Goal: Information Seeking & Learning: Compare options

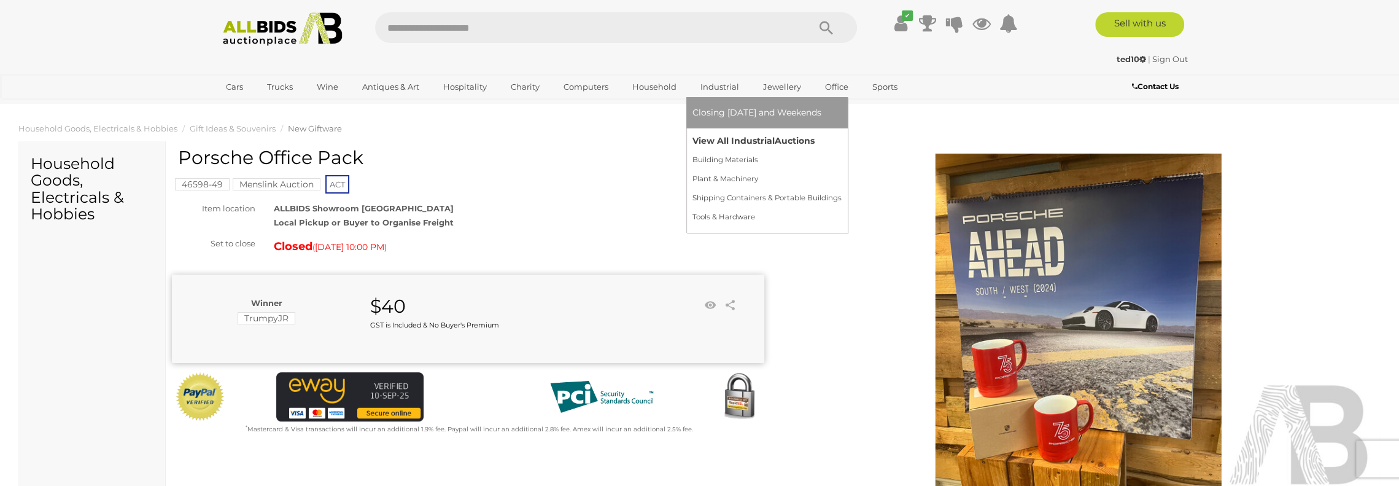
click at [723, 139] on link "View All Industrial Auctions" at bounding box center [767, 140] width 149 height 19
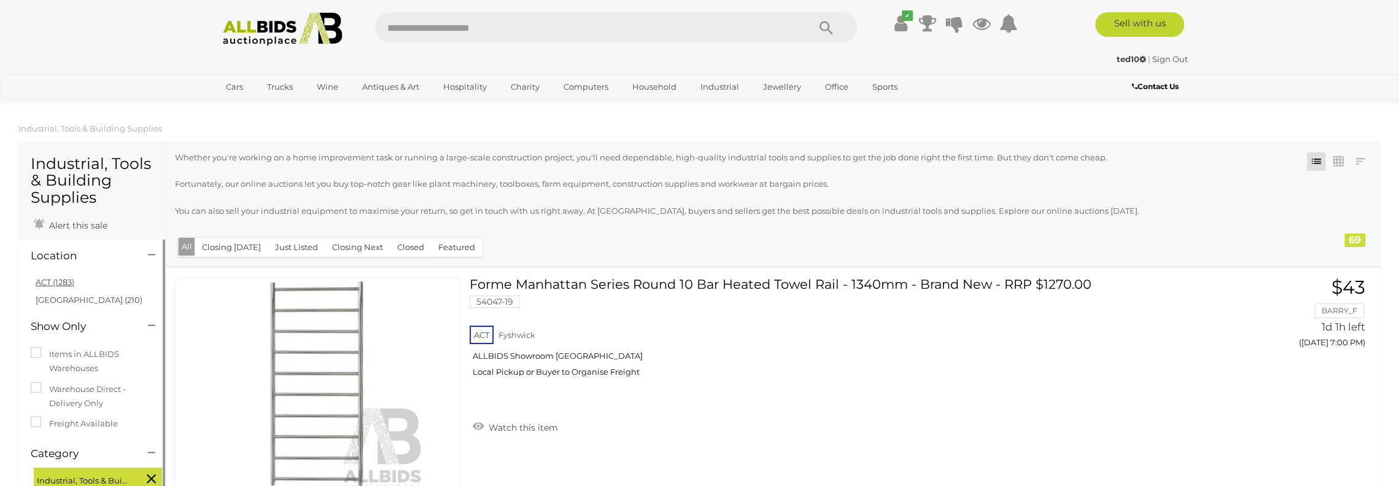
click at [56, 281] on link "ACT (1283)" at bounding box center [55, 282] width 39 height 10
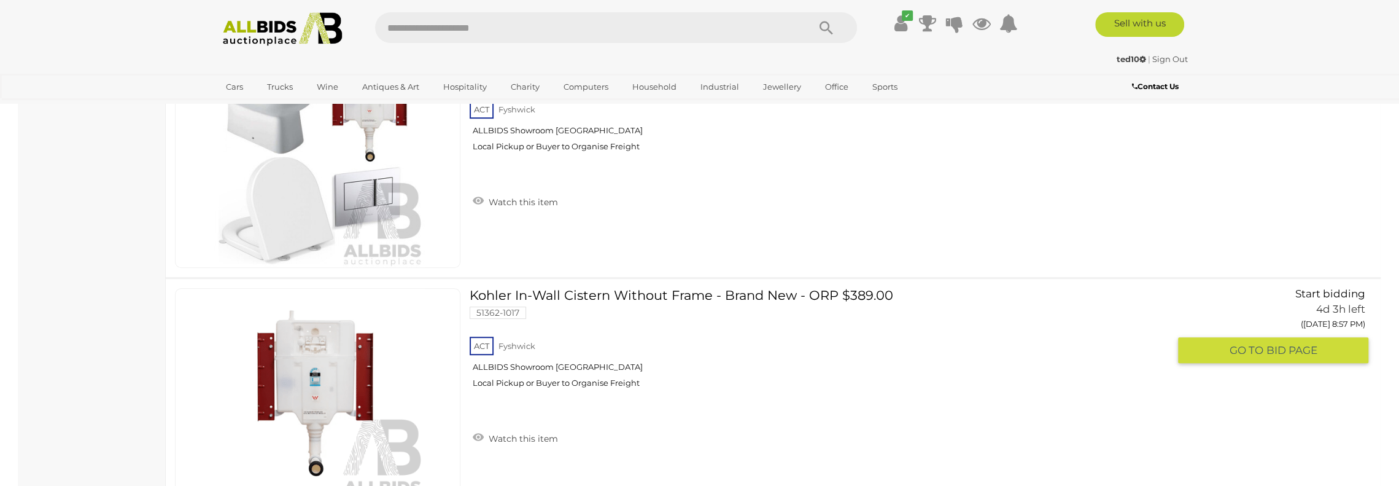
scroll to position [4605, 0]
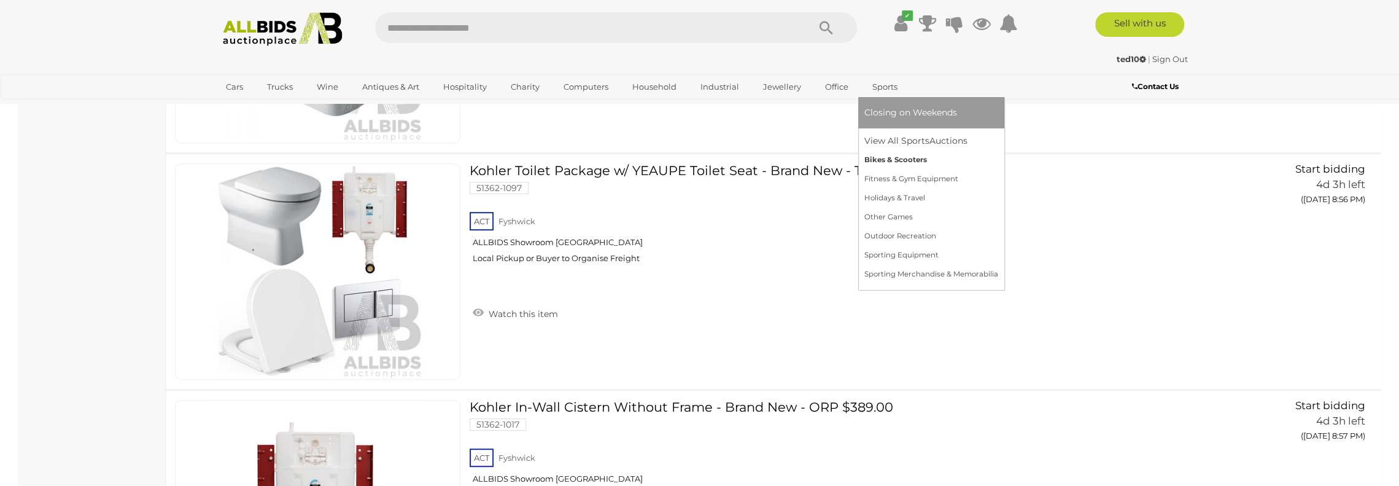
click at [893, 161] on link "Bikes & Scooters" at bounding box center [931, 159] width 134 height 19
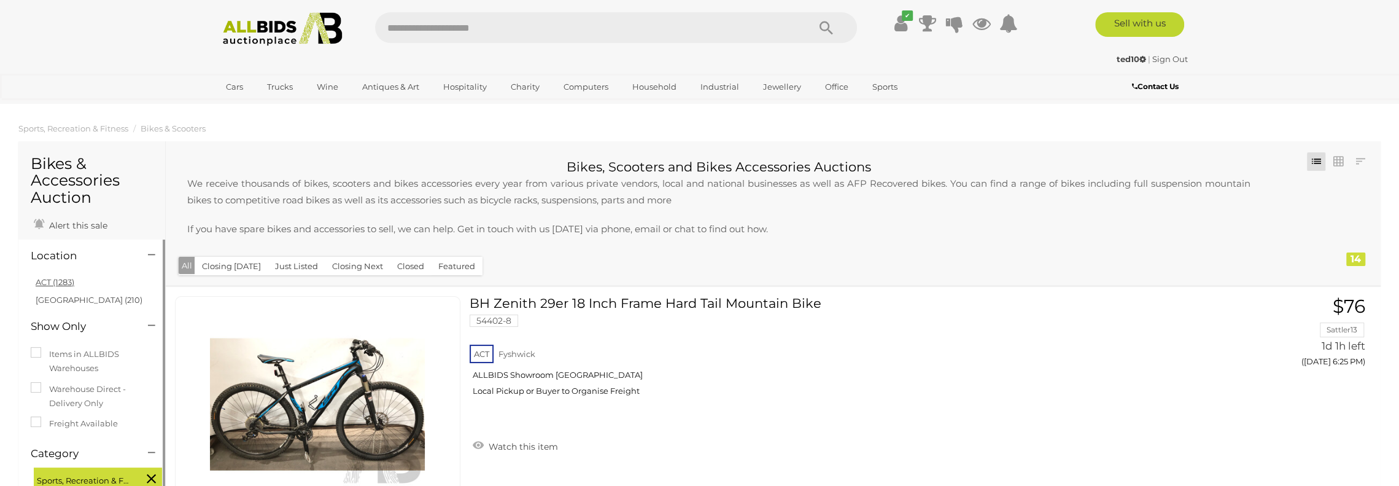
click at [64, 281] on link "ACT (1283)" at bounding box center [55, 282] width 39 height 10
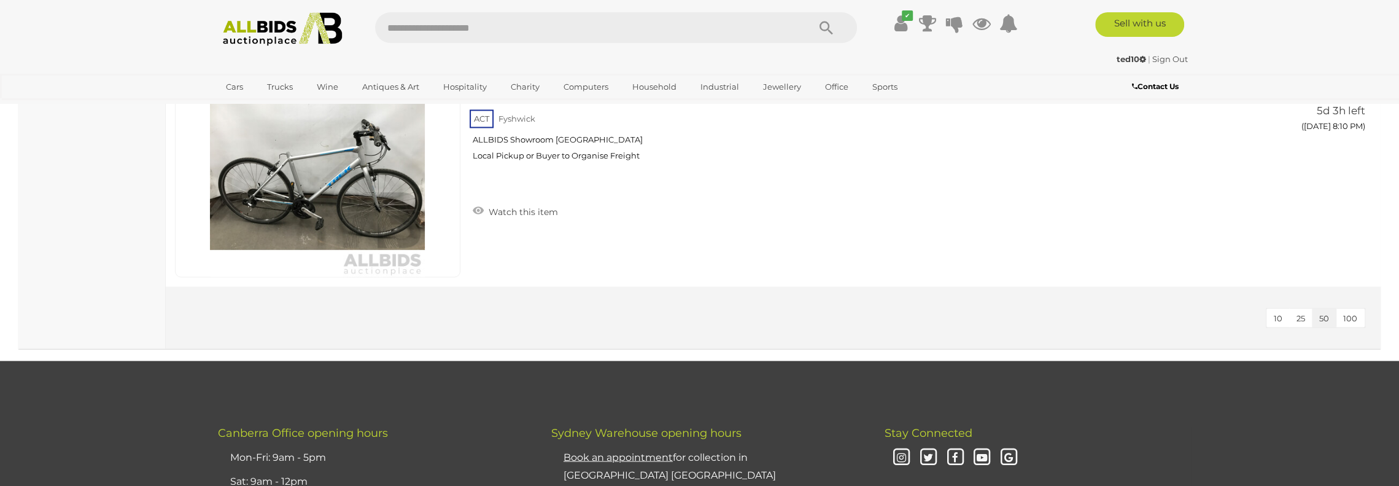
scroll to position [1965, 0]
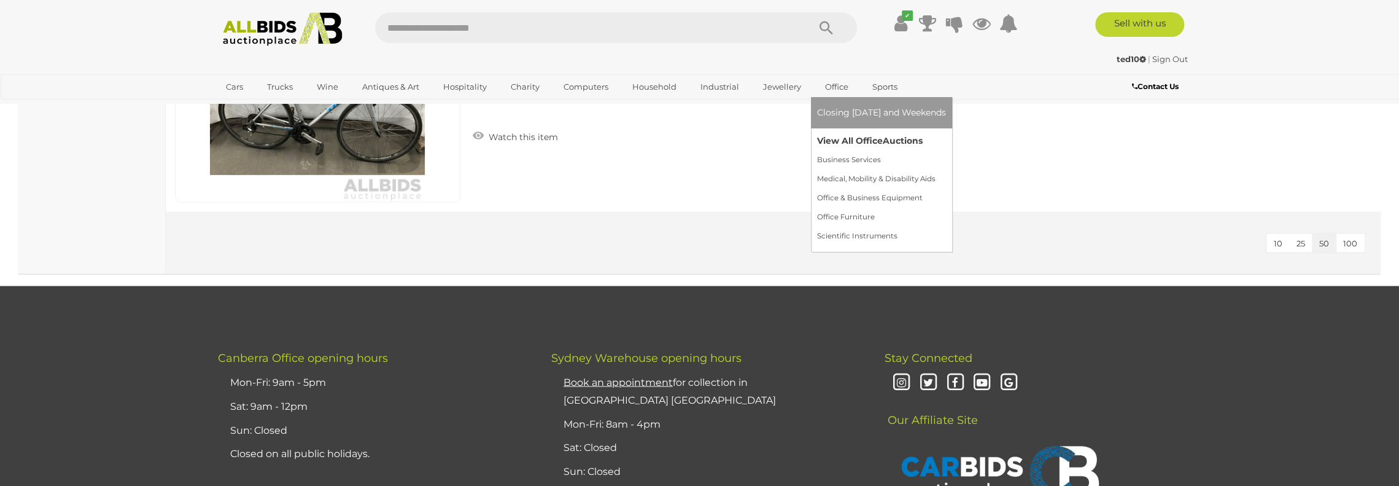
click at [845, 146] on link "View All Office Auctions" at bounding box center [881, 140] width 129 height 19
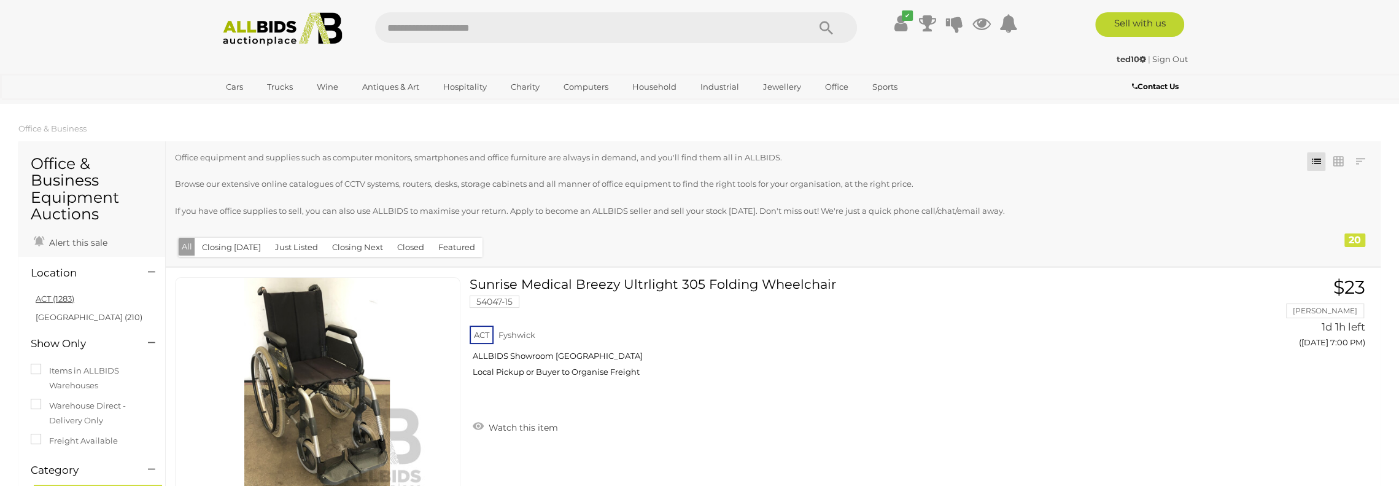
click at [64, 299] on link "ACT (1283)" at bounding box center [55, 298] width 39 height 10
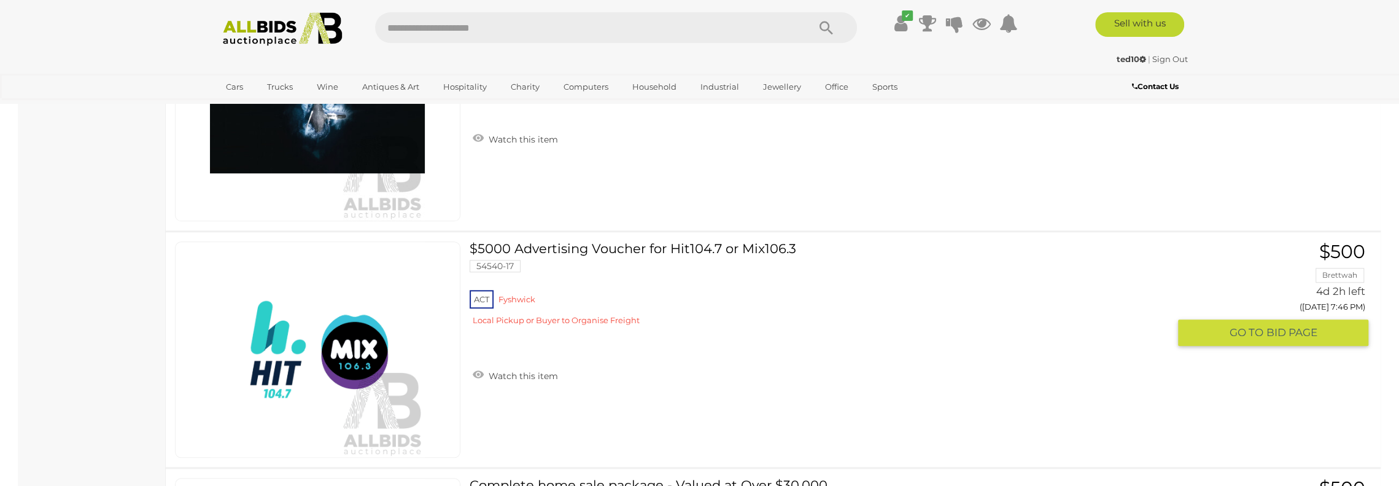
scroll to position [675, 0]
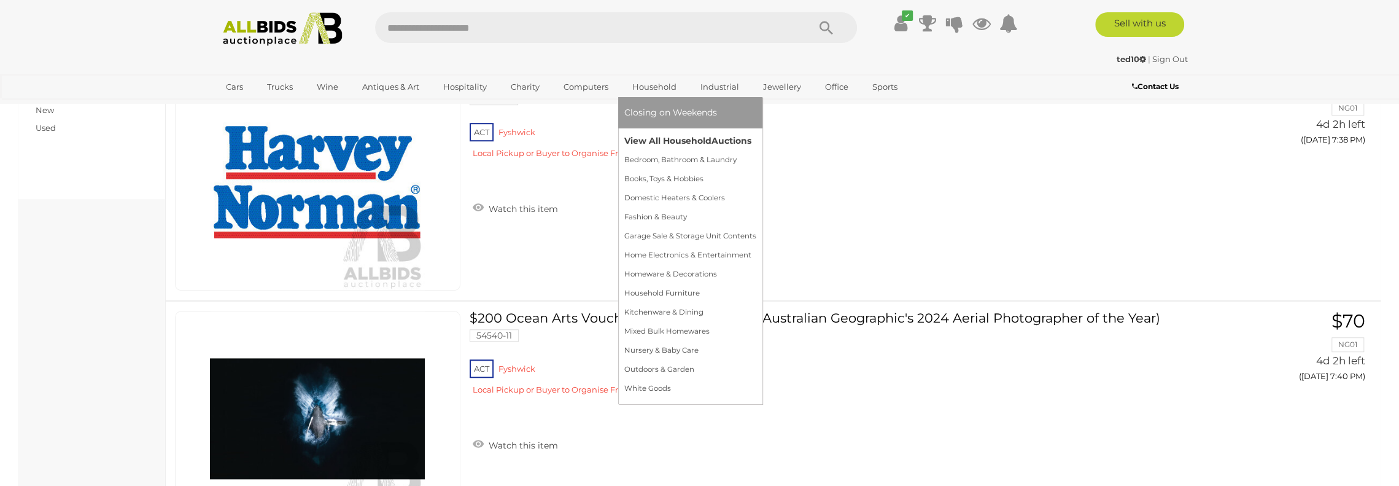
click at [648, 140] on link "View All Household Auctions" at bounding box center [690, 140] width 132 height 19
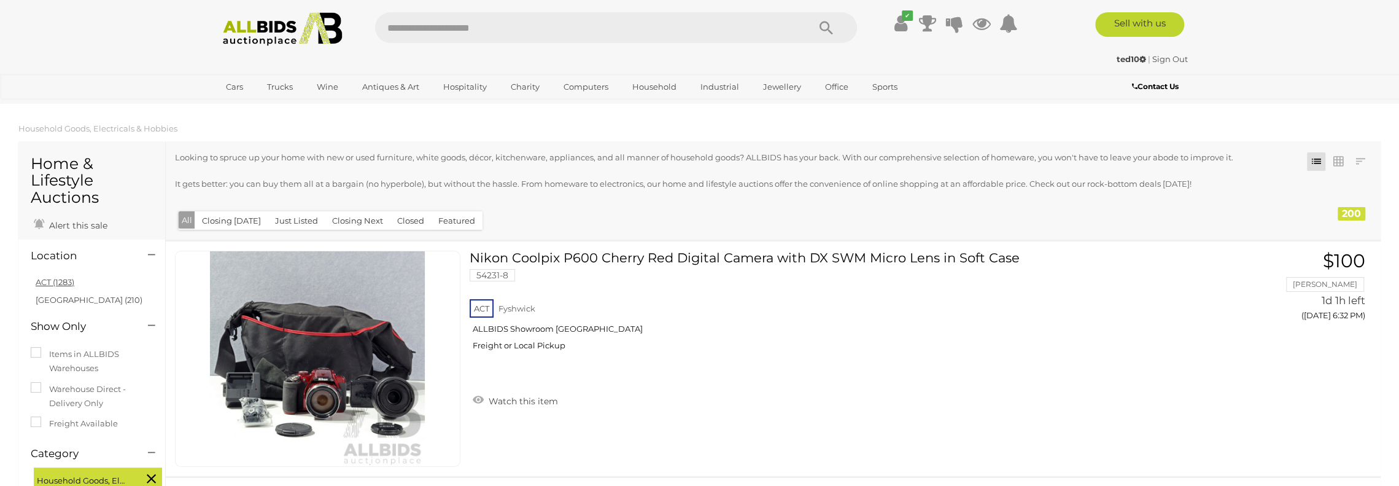
click at [62, 280] on link "ACT (1283)" at bounding box center [55, 282] width 39 height 10
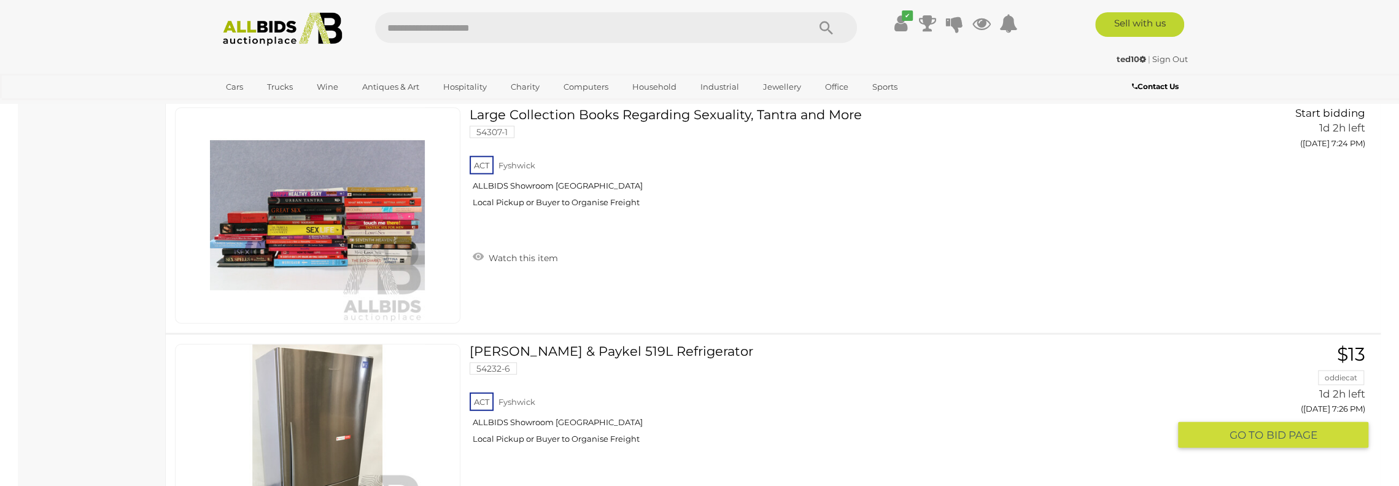
scroll to position [2947, 0]
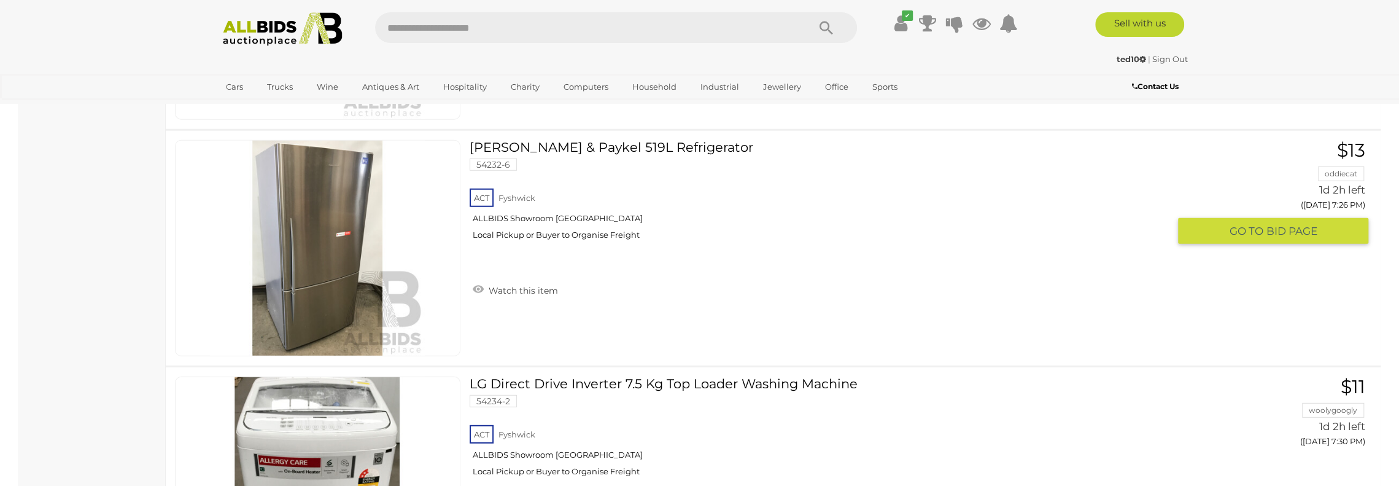
click at [540, 140] on link "Fisher & Paykel 519L Refrigerator 54232-6 ACT Fyshwick ALLBIDS Showroom Fyshwick" at bounding box center [824, 194] width 690 height 109
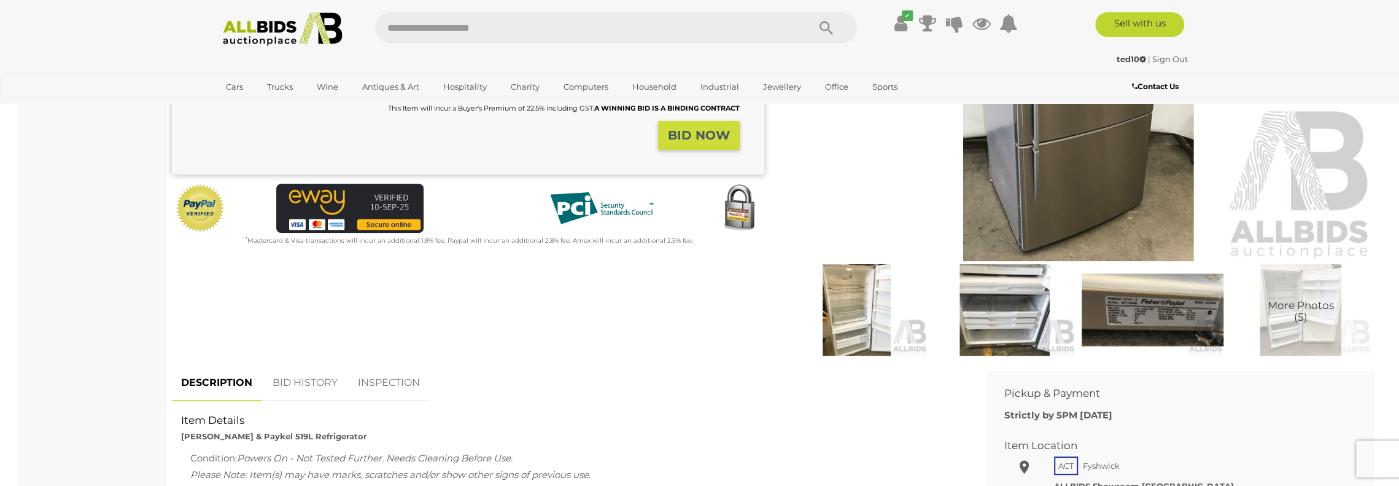
scroll to position [246, 0]
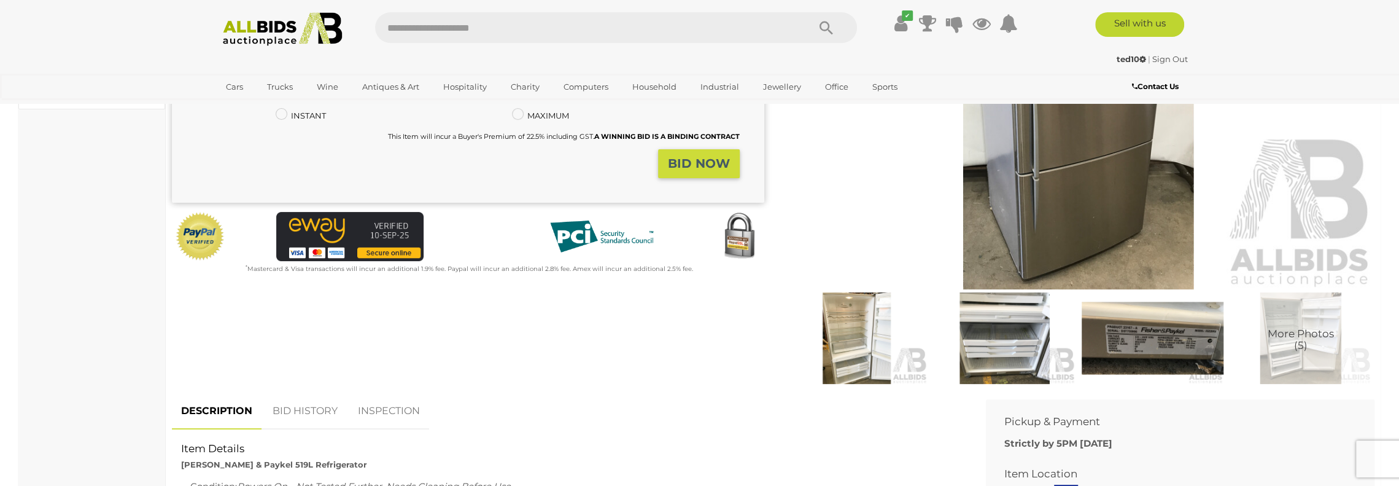
click at [1081, 165] on img at bounding box center [1079, 99] width 592 height 382
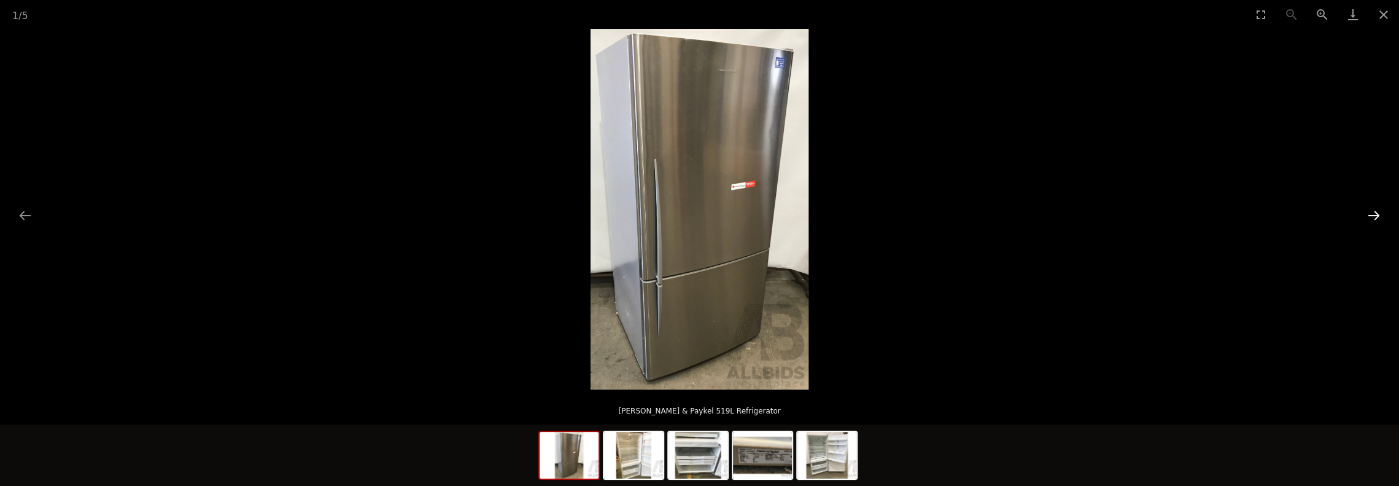
click at [1373, 211] on button "Next slide" at bounding box center [1374, 215] width 26 height 24
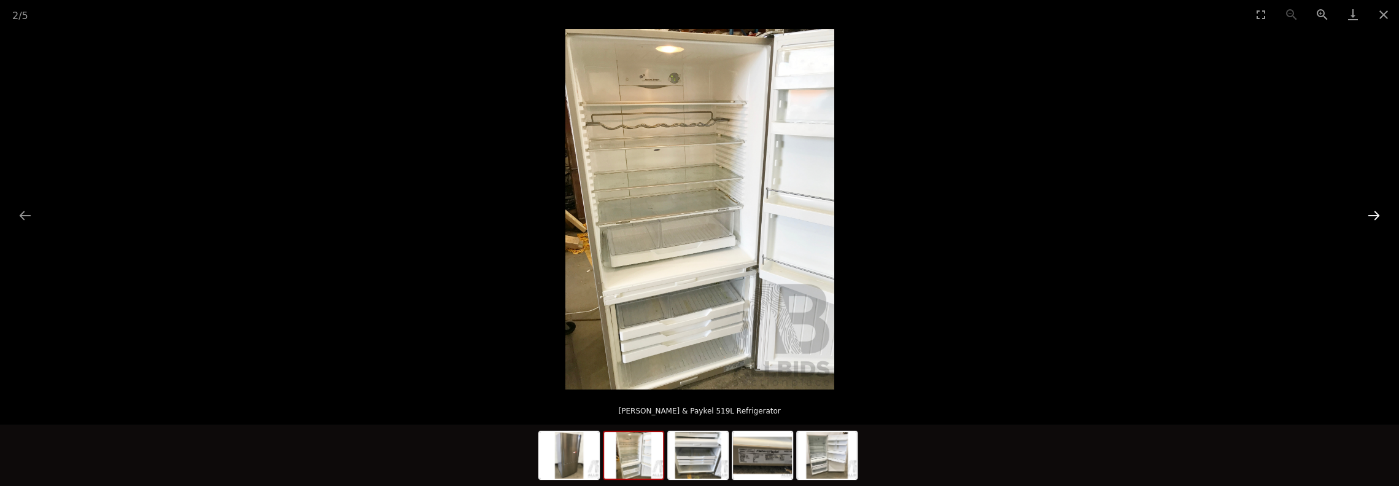
click at [1373, 211] on button "Next slide" at bounding box center [1374, 215] width 26 height 24
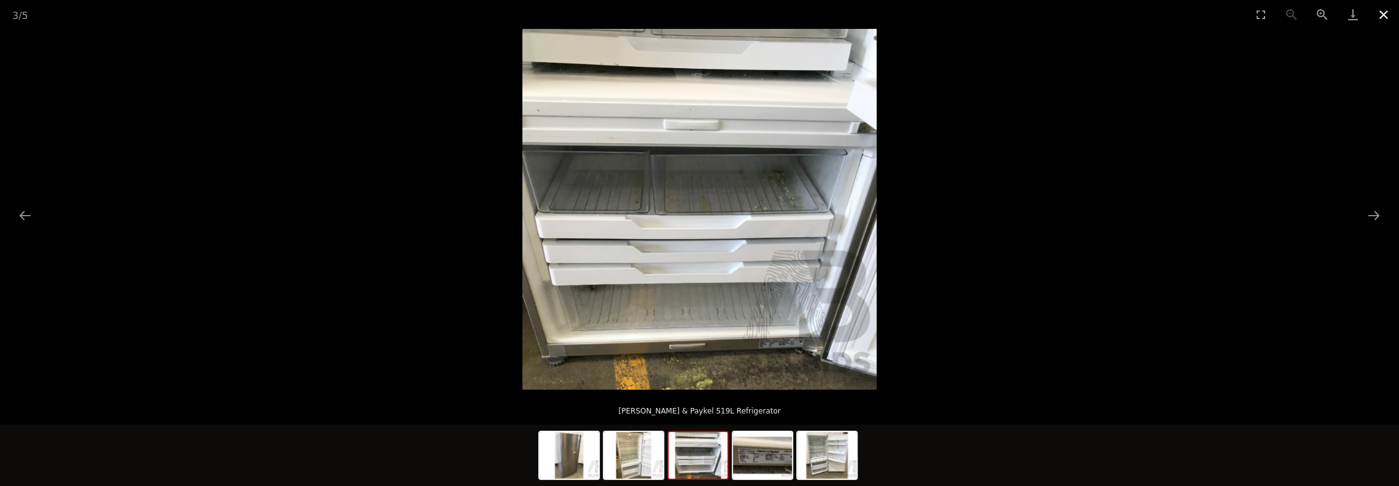
click at [1384, 10] on button "Close gallery" at bounding box center [1384, 14] width 31 height 29
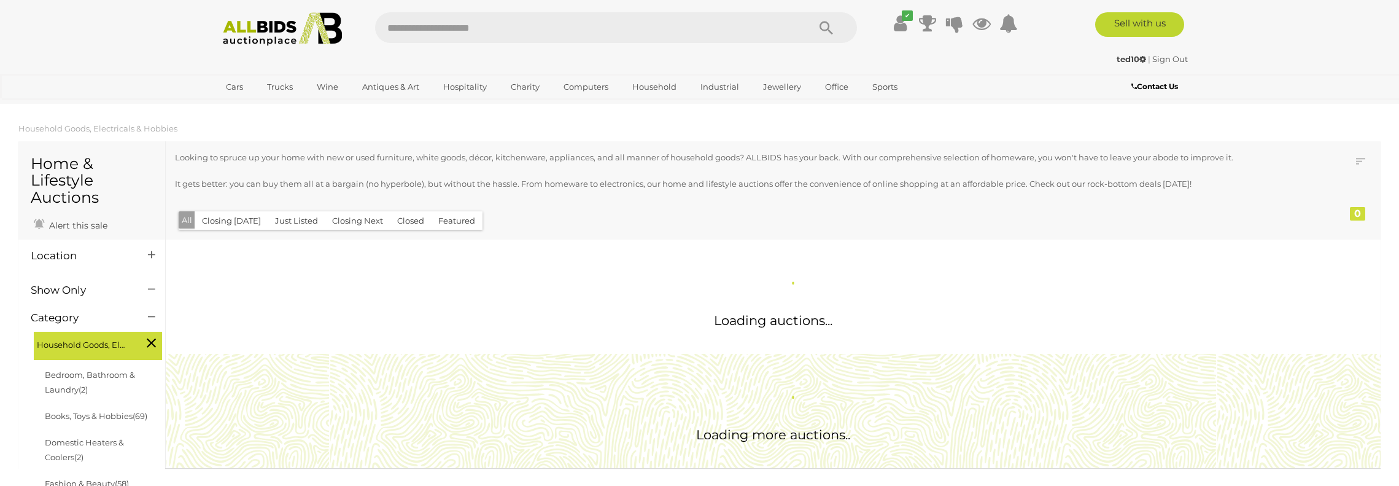
scroll to position [1149, 0]
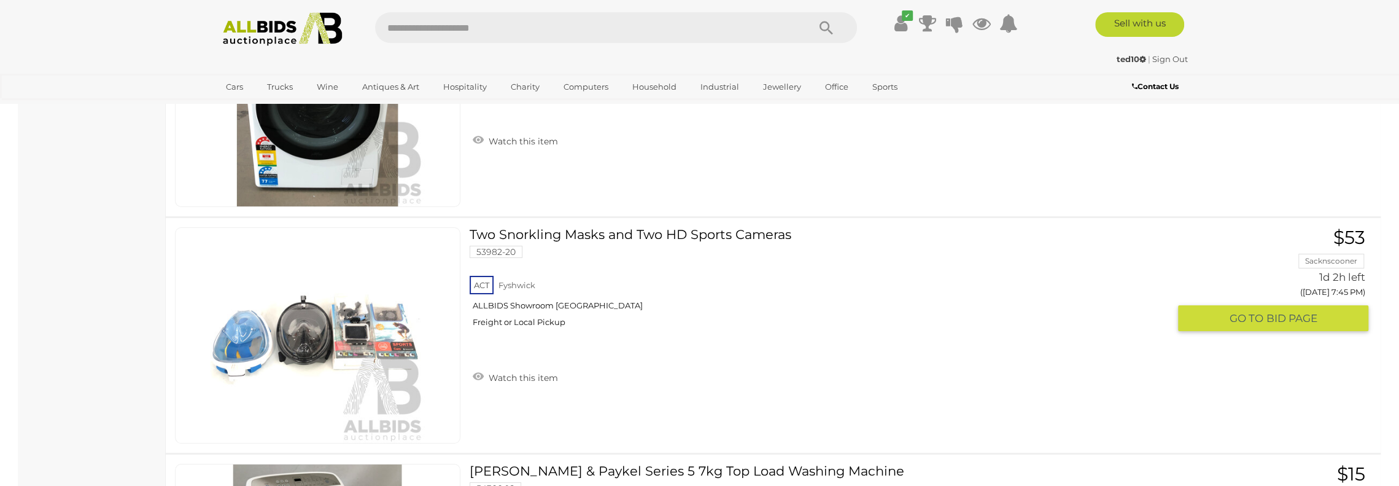
scroll to position [3804, 0]
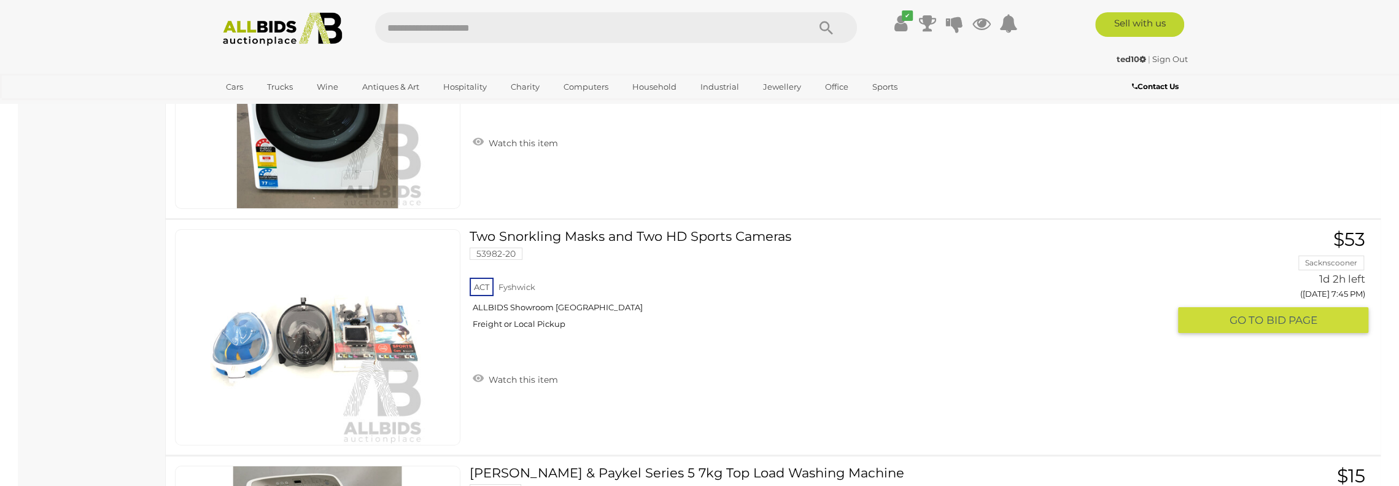
click at [558, 229] on link "Two Snorkling Masks and Two HD Sports Cameras 53982-20 ACT Fyshwick ALLBIDS Sho…" at bounding box center [824, 283] width 690 height 109
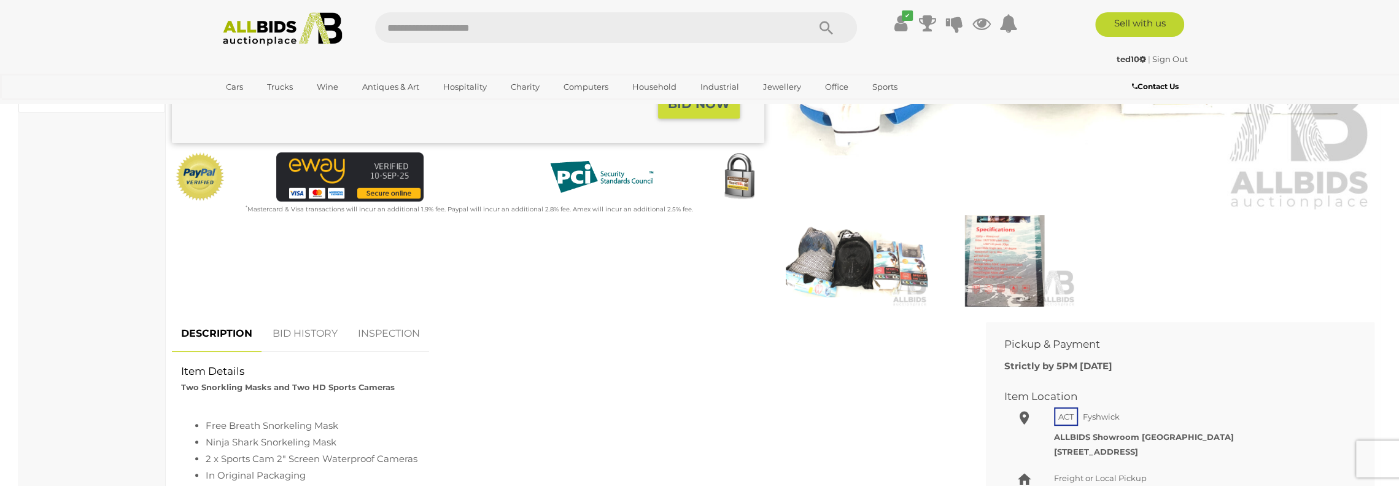
scroll to position [123, 0]
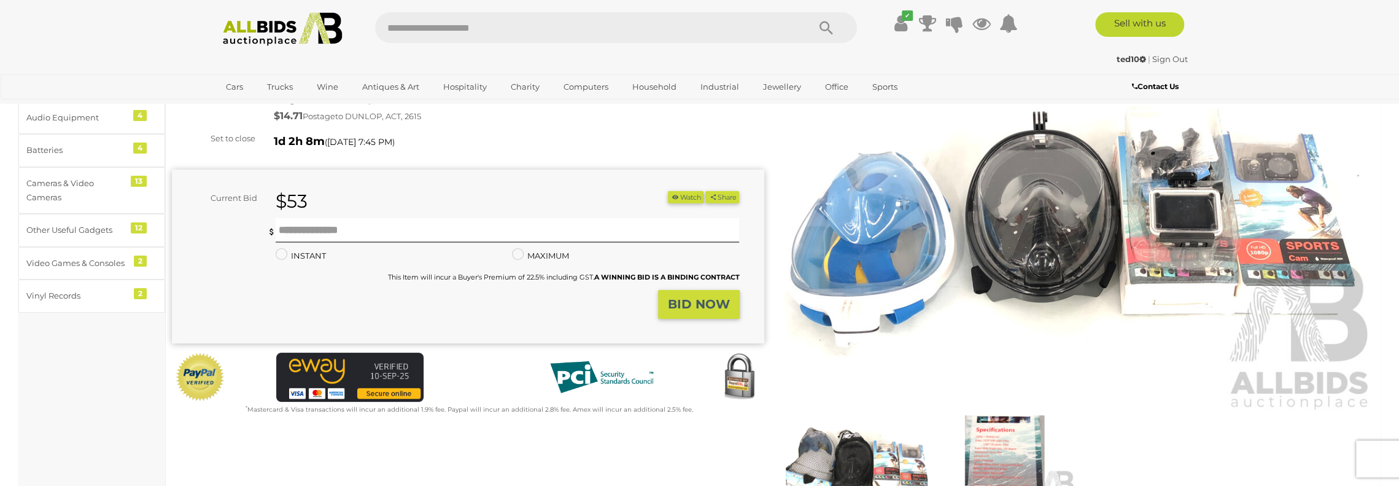
click at [1186, 227] on img at bounding box center [1079, 222] width 592 height 382
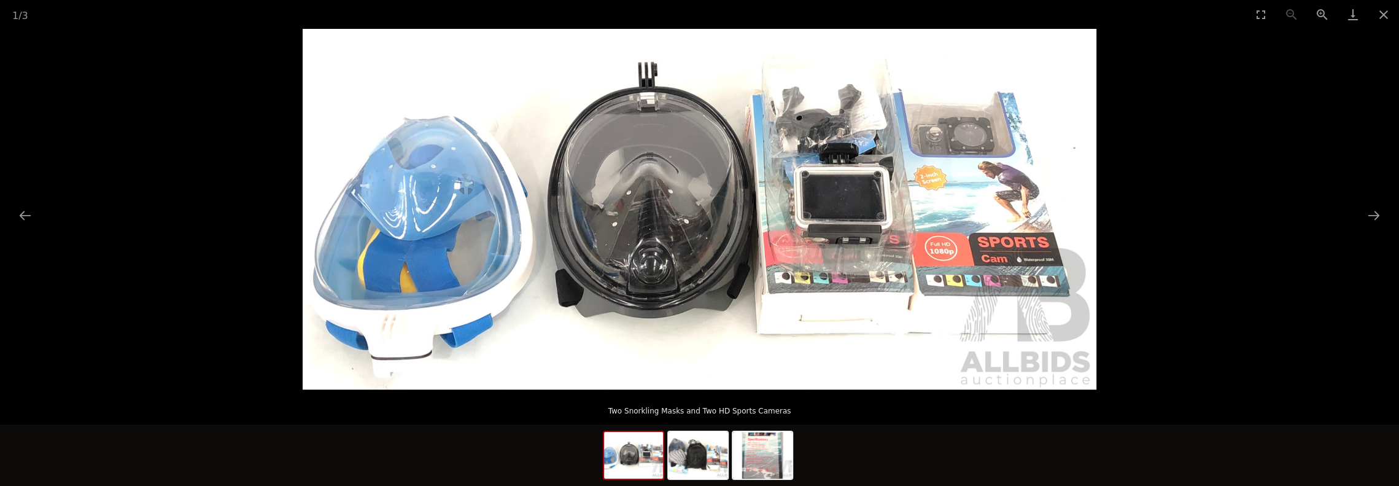
click at [904, 231] on img at bounding box center [700, 209] width 794 height 360
click at [904, 233] on img at bounding box center [699, 209] width 794 height 360
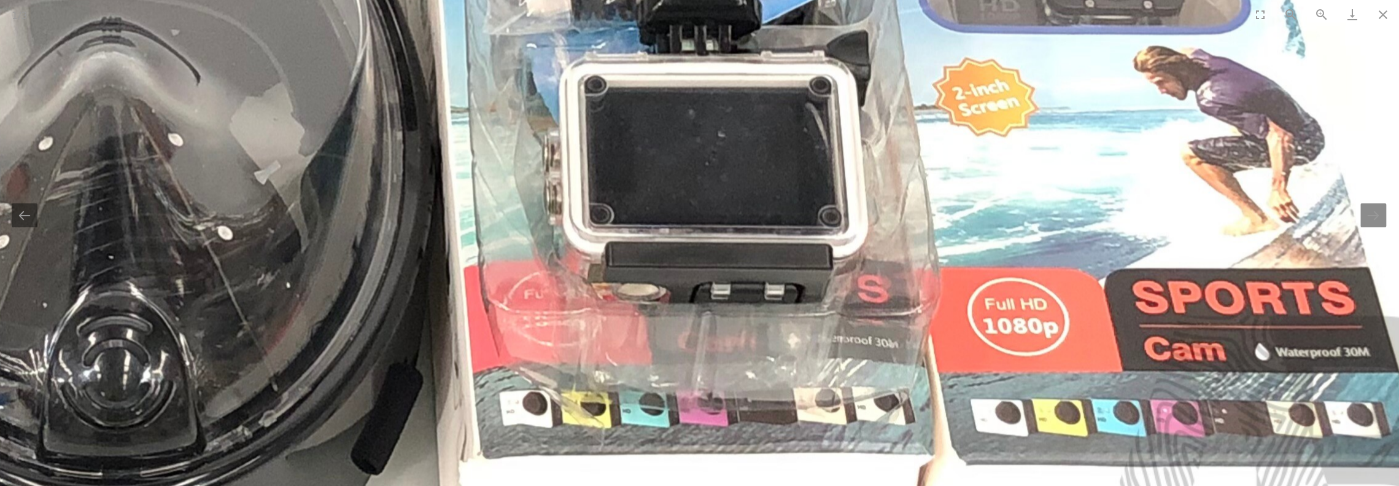
scroll to position [0, 1]
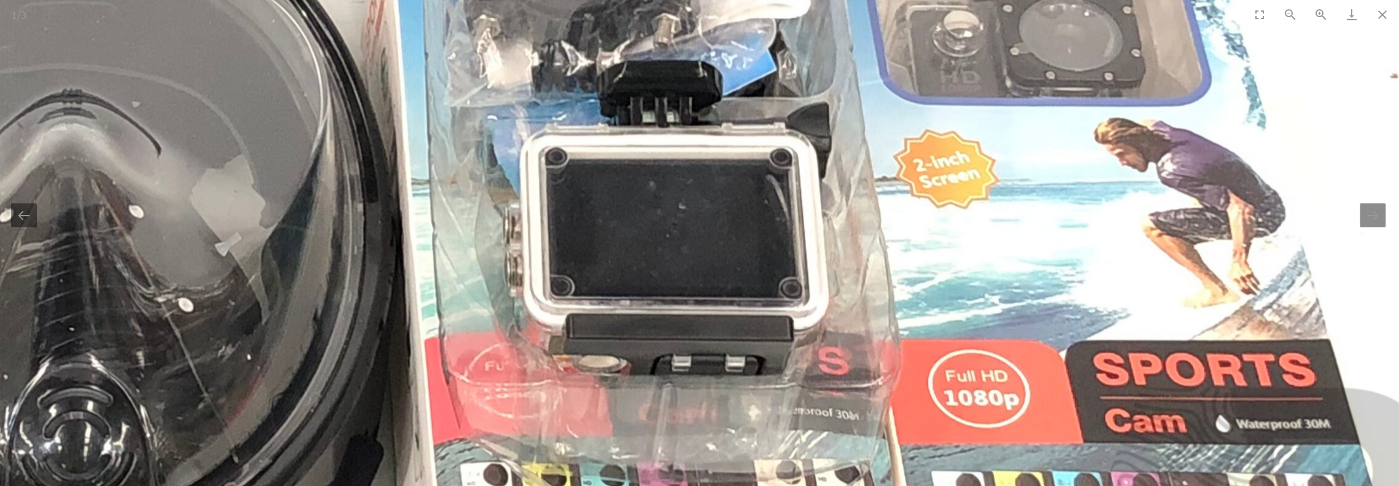
drag, startPoint x: 737, startPoint y: 119, endPoint x: 699, endPoint y: 190, distance: 81.0
click at [699, 190] on img at bounding box center [227, 266] width 2474 height 1123
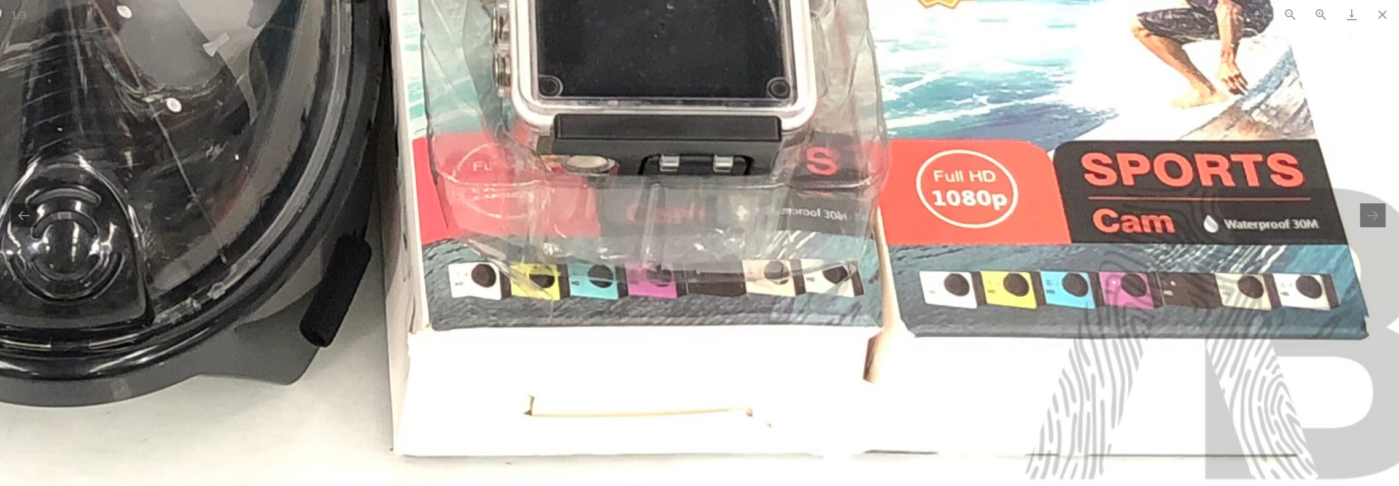
drag, startPoint x: 788, startPoint y: 341, endPoint x: 776, endPoint y: 141, distance: 199.9
click at [776, 141] on img at bounding box center [215, 67] width 2474 height 1123
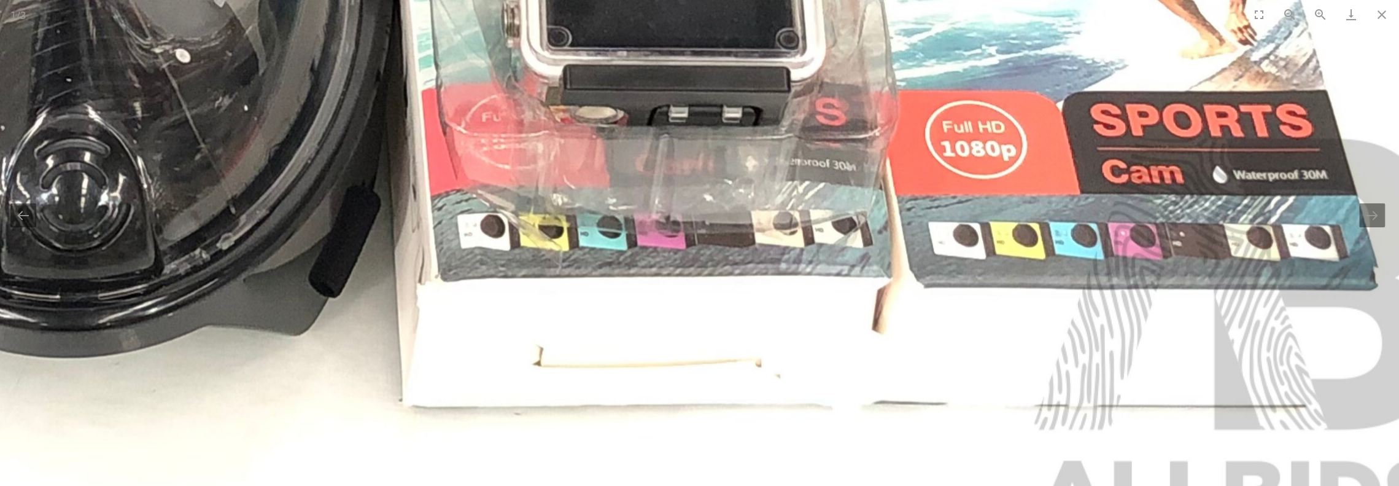
click at [809, 88] on img at bounding box center [224, 18] width 2474 height 1123
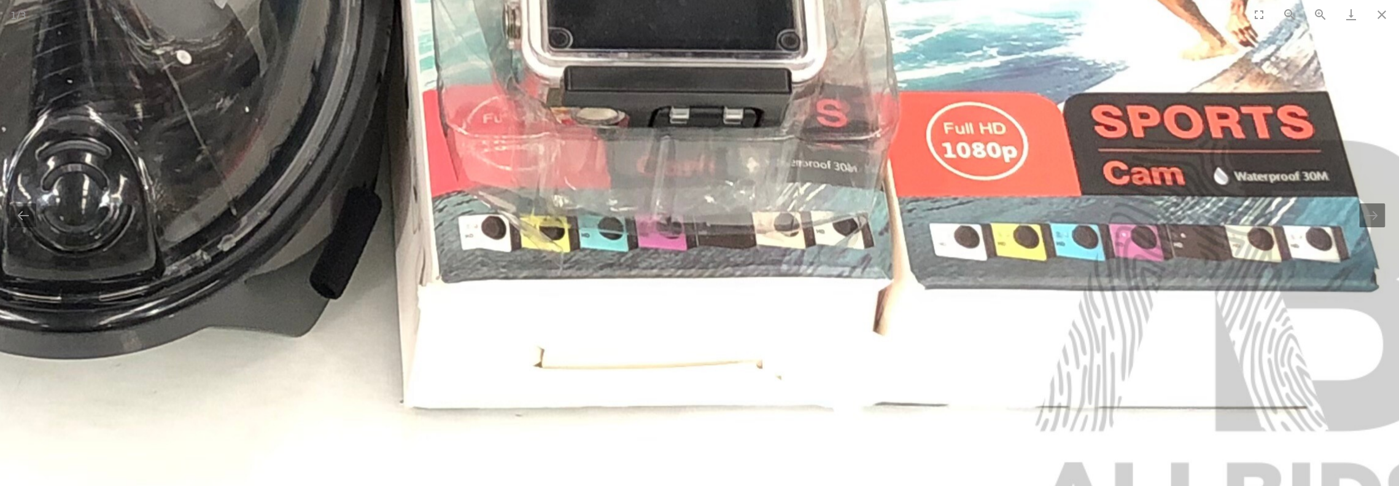
click at [810, 88] on img at bounding box center [225, 19] width 2474 height 1123
click at [715, 300] on img at bounding box center [225, 19] width 2474 height 1123
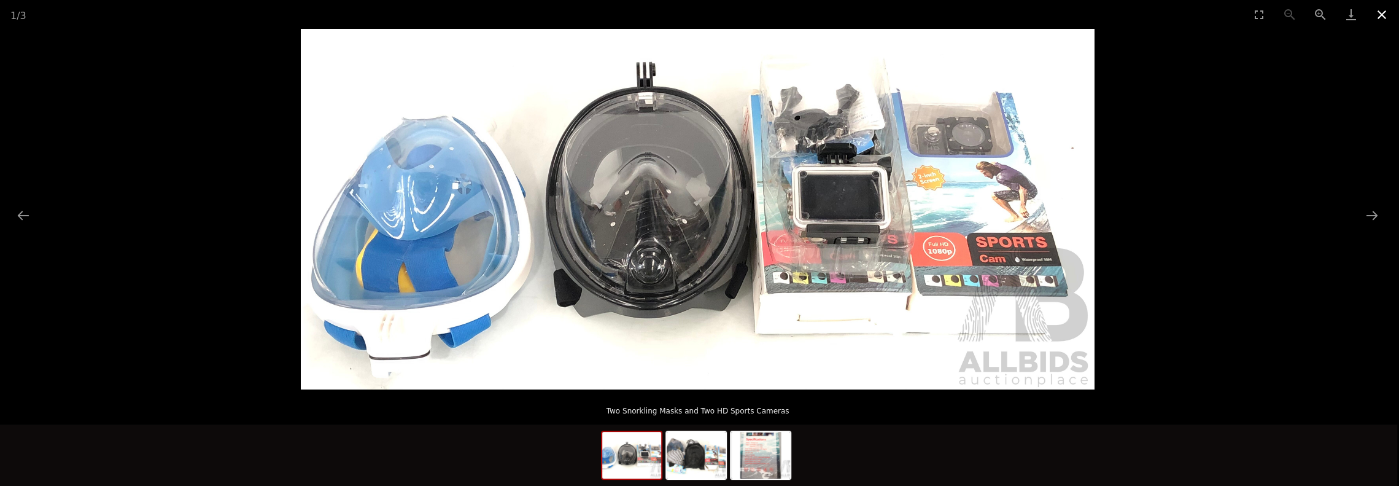
click at [1385, 14] on button "Close gallery" at bounding box center [1382, 14] width 31 height 29
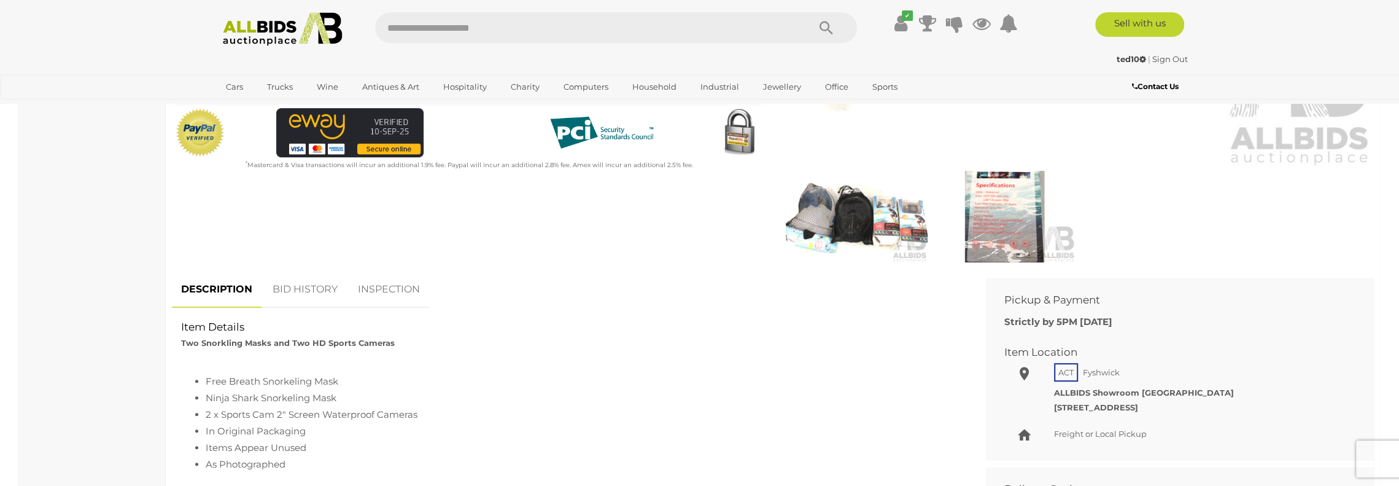
scroll to position [368, 0]
click at [1013, 204] on img at bounding box center [1005, 214] width 142 height 91
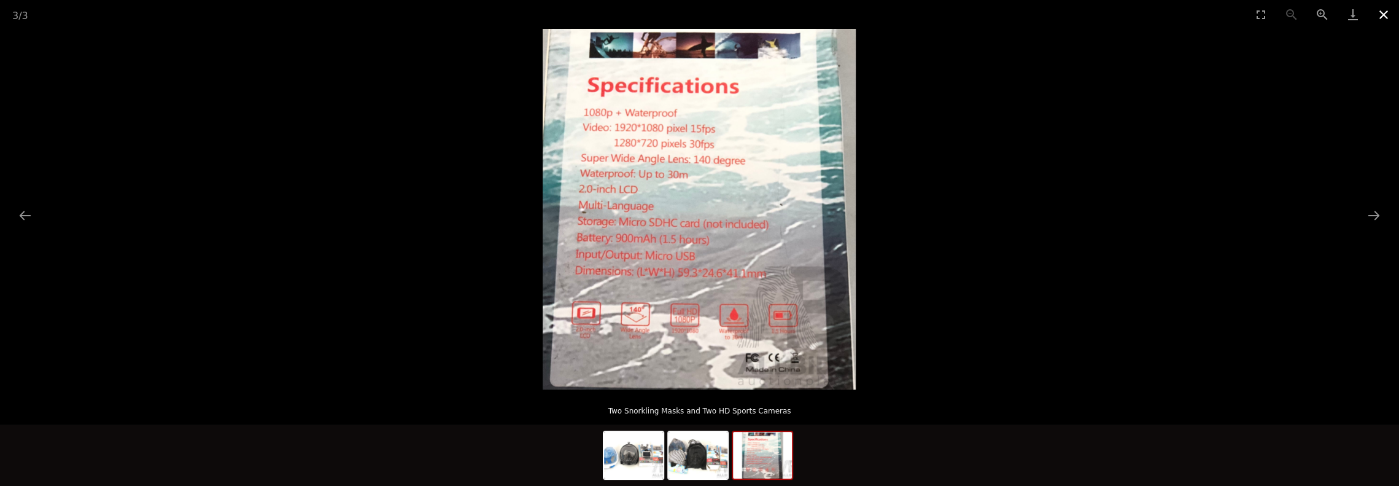
click at [1386, 16] on button "Close gallery" at bounding box center [1384, 14] width 31 height 29
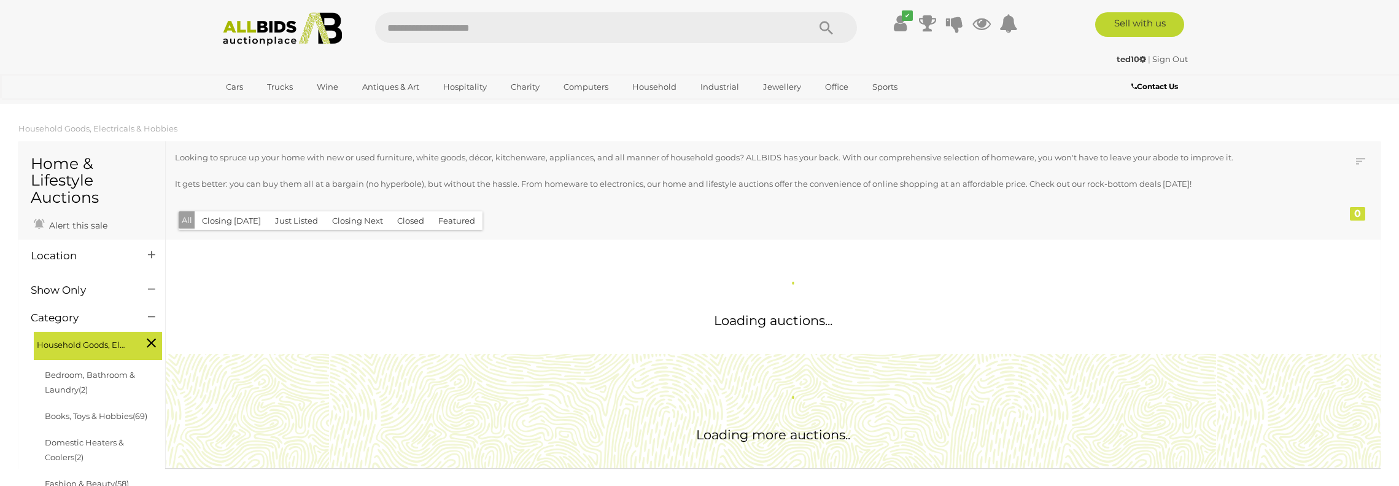
scroll to position [1149, 0]
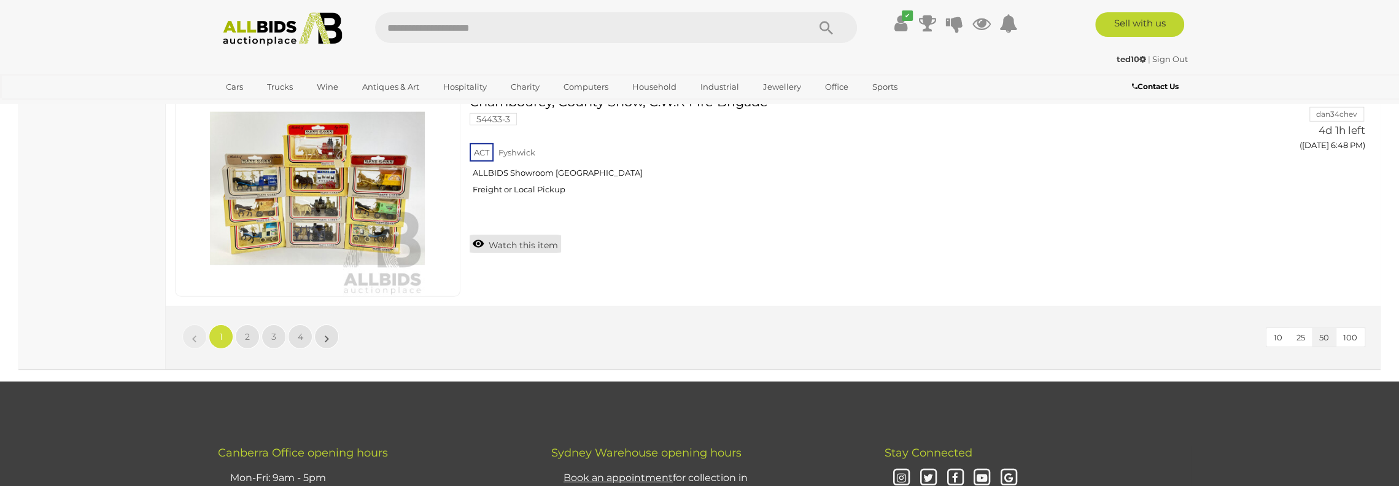
scroll to position [11808, 0]
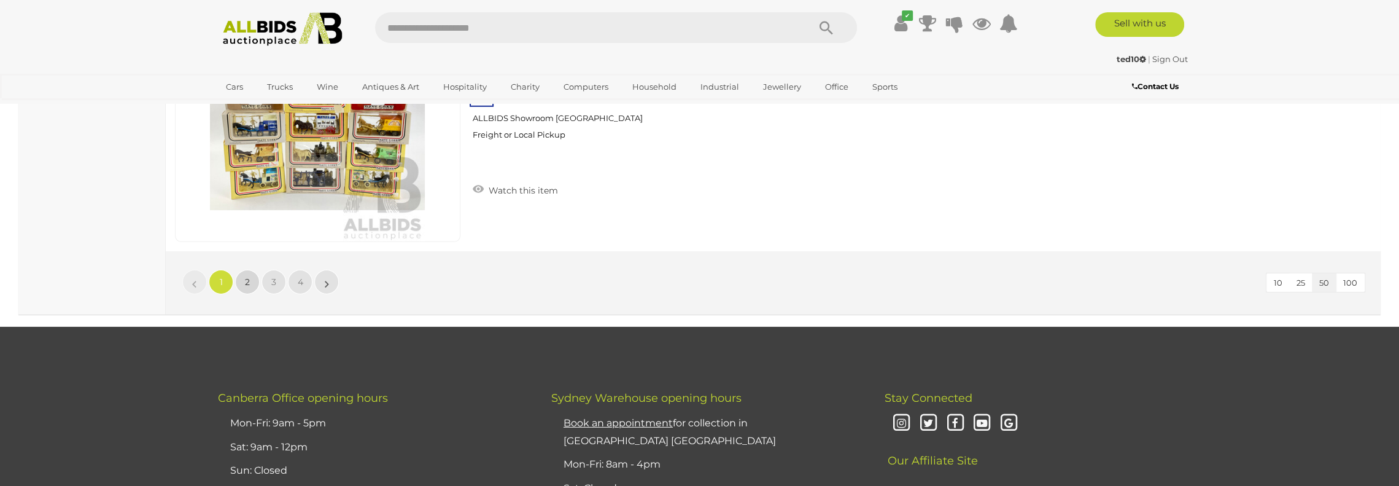
click at [246, 276] on span "2" at bounding box center [247, 281] width 5 height 11
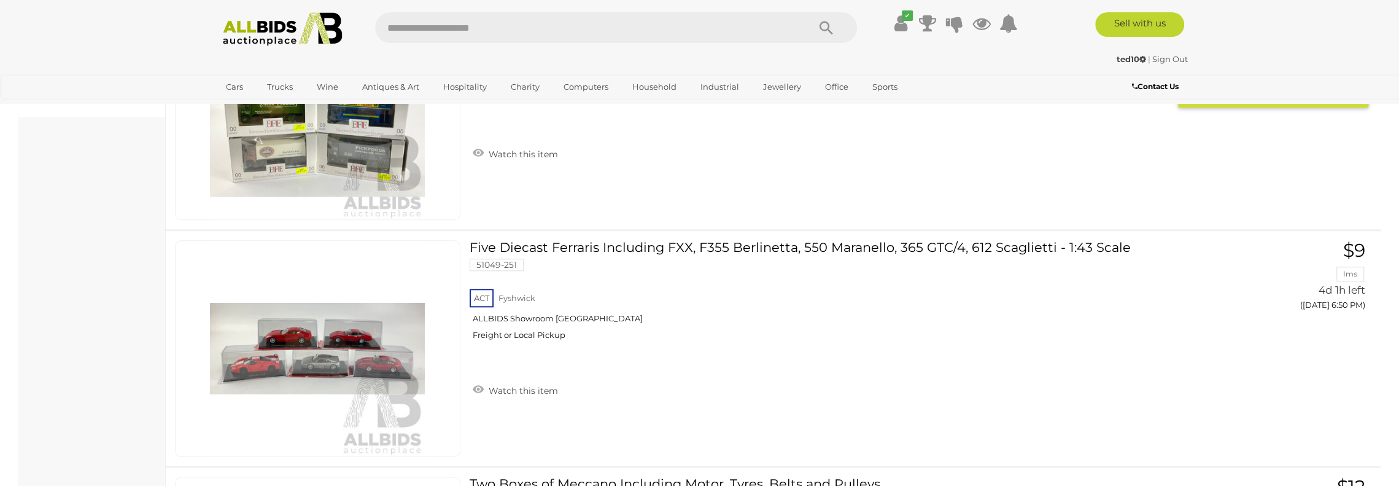
scroll to position [1160, 0]
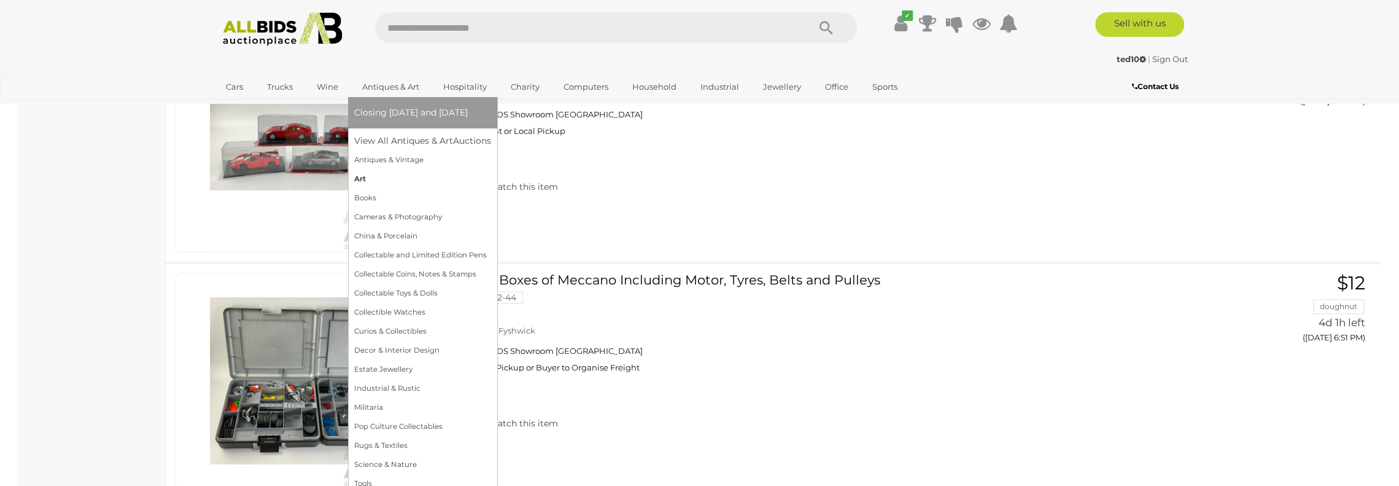
click at [365, 176] on link "Art" at bounding box center [422, 178] width 137 height 19
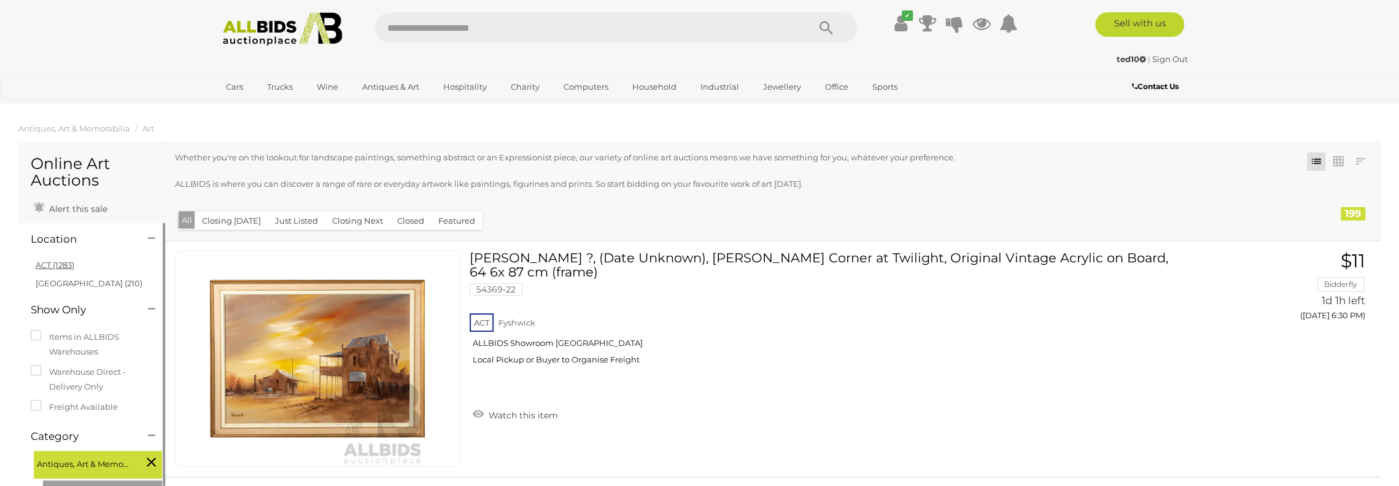
click at [62, 265] on link "ACT (1283)" at bounding box center [55, 265] width 39 height 10
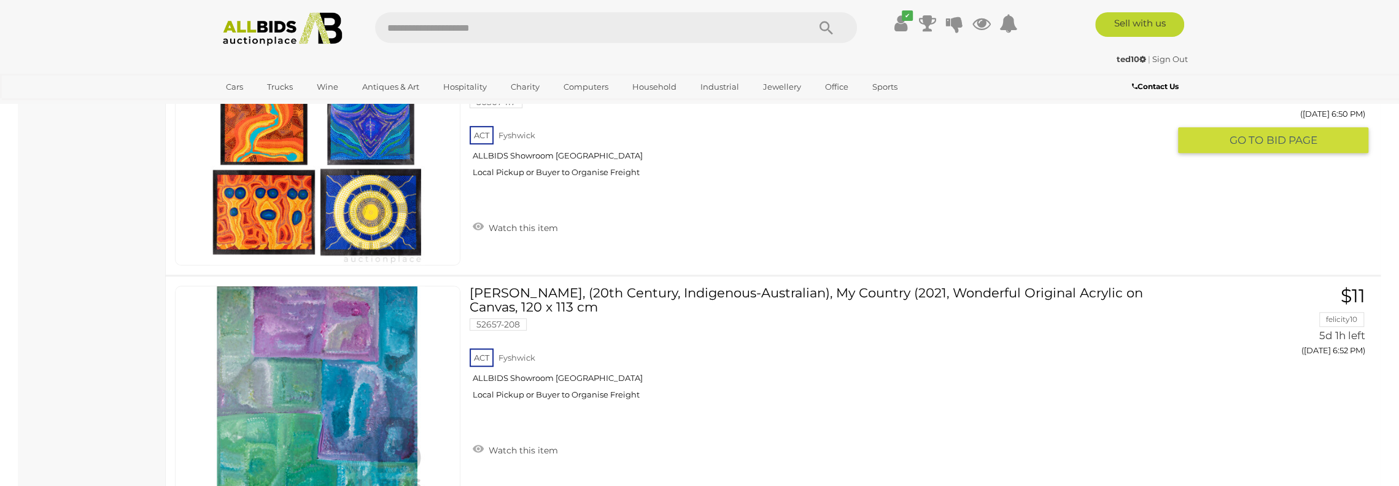
scroll to position [9026, 0]
